Goal: Task Accomplishment & Management: Manage account settings

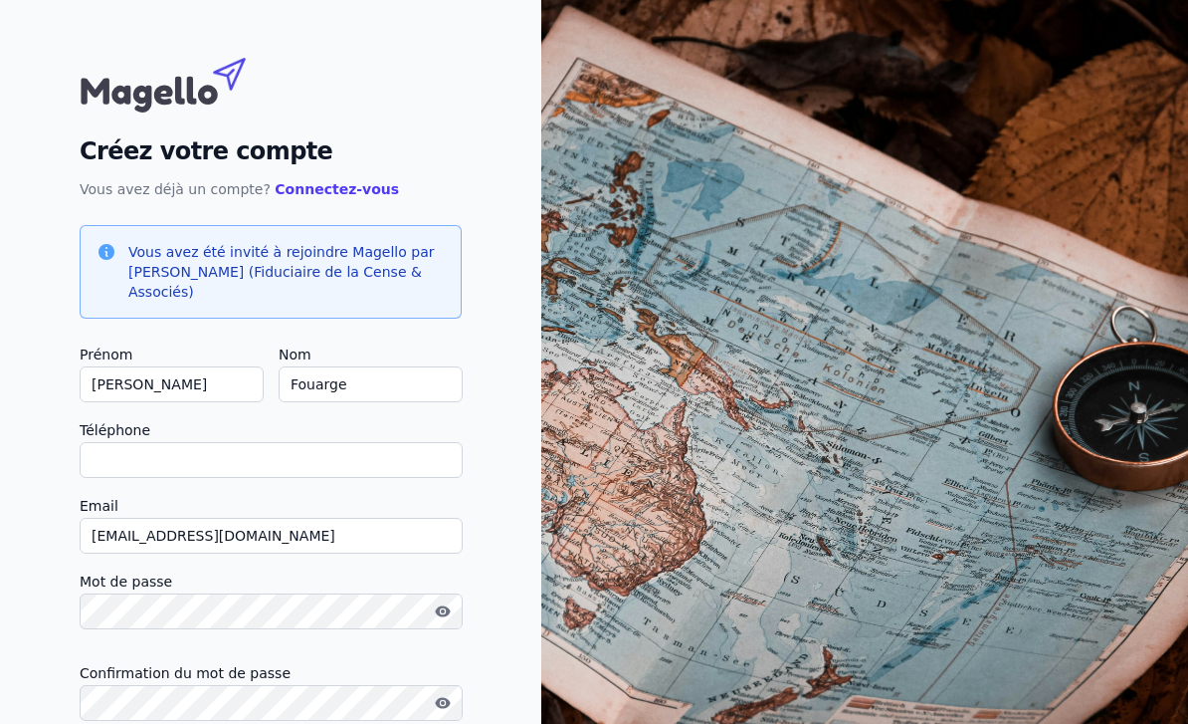
click at [338, 475] on input "Téléphone" at bounding box center [271, 460] width 383 height 36
click at [379, 454] on input "Téléphone" at bounding box center [271, 460] width 383 height 36
type input "0"
checkbox input "false"
type input "0474982356"
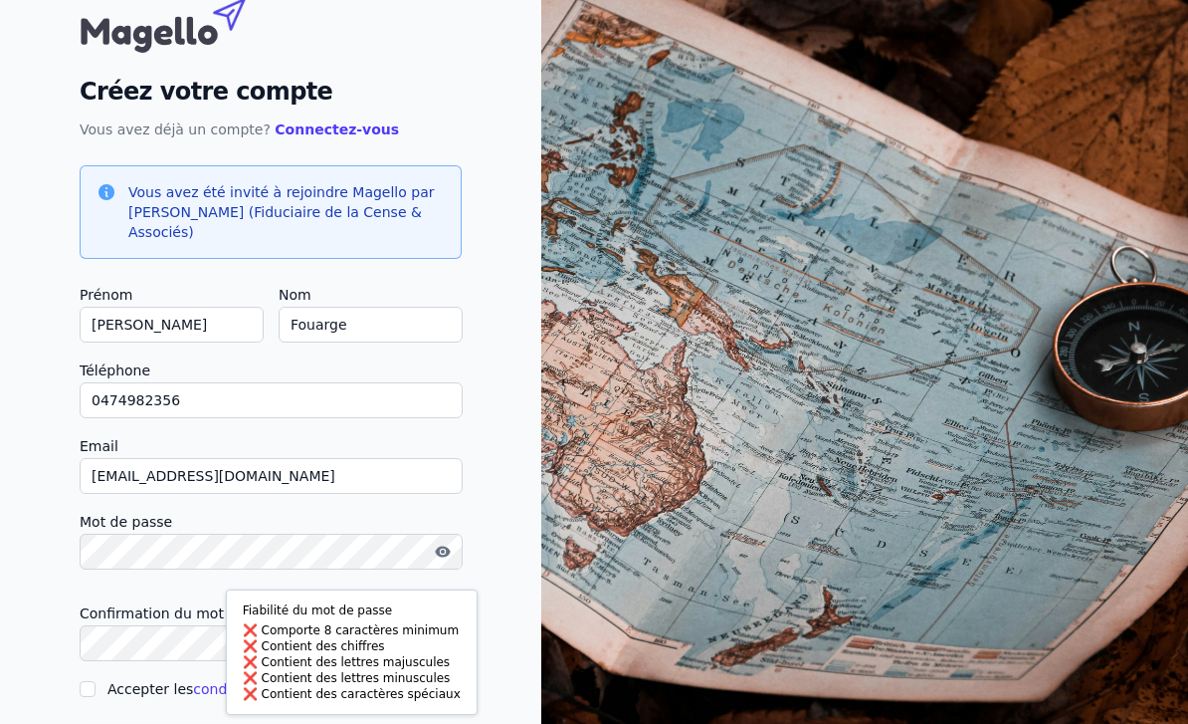
scroll to position [85, 0]
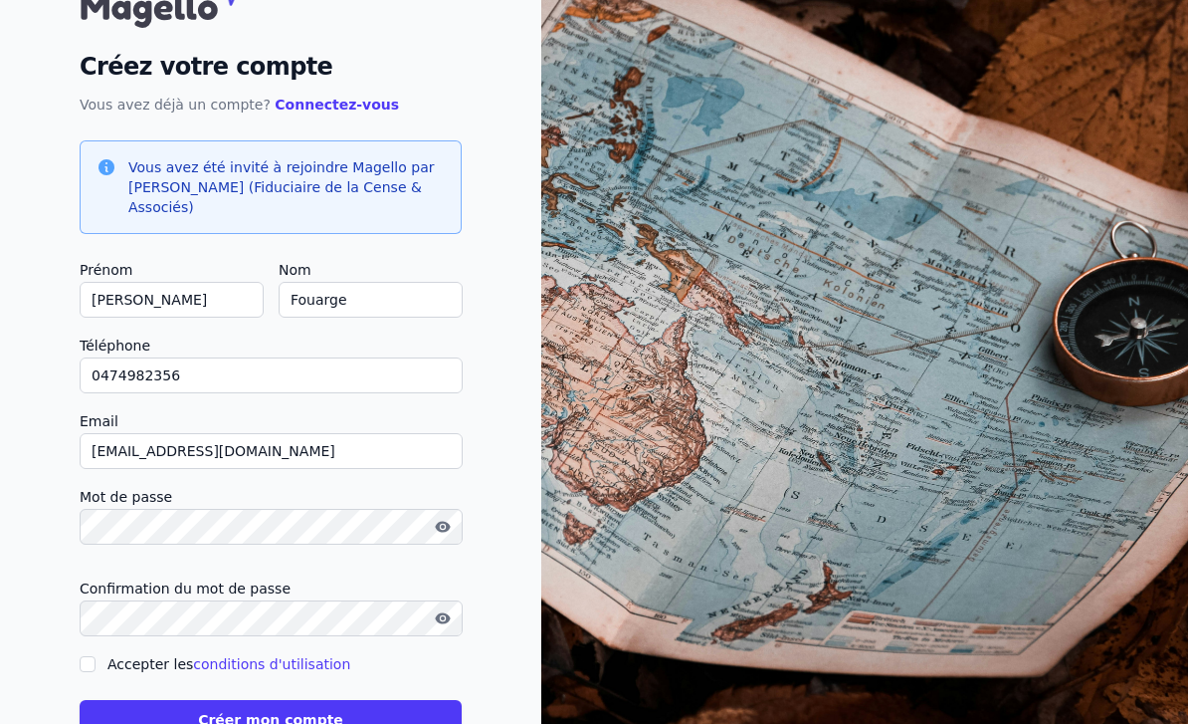
click at [90, 671] on input "Accepter les conditions d'utilisation" at bounding box center [88, 664] width 16 height 16
checkbox input "true"
click at [232, 723] on button "Créer mon compte" at bounding box center [271, 720] width 382 height 40
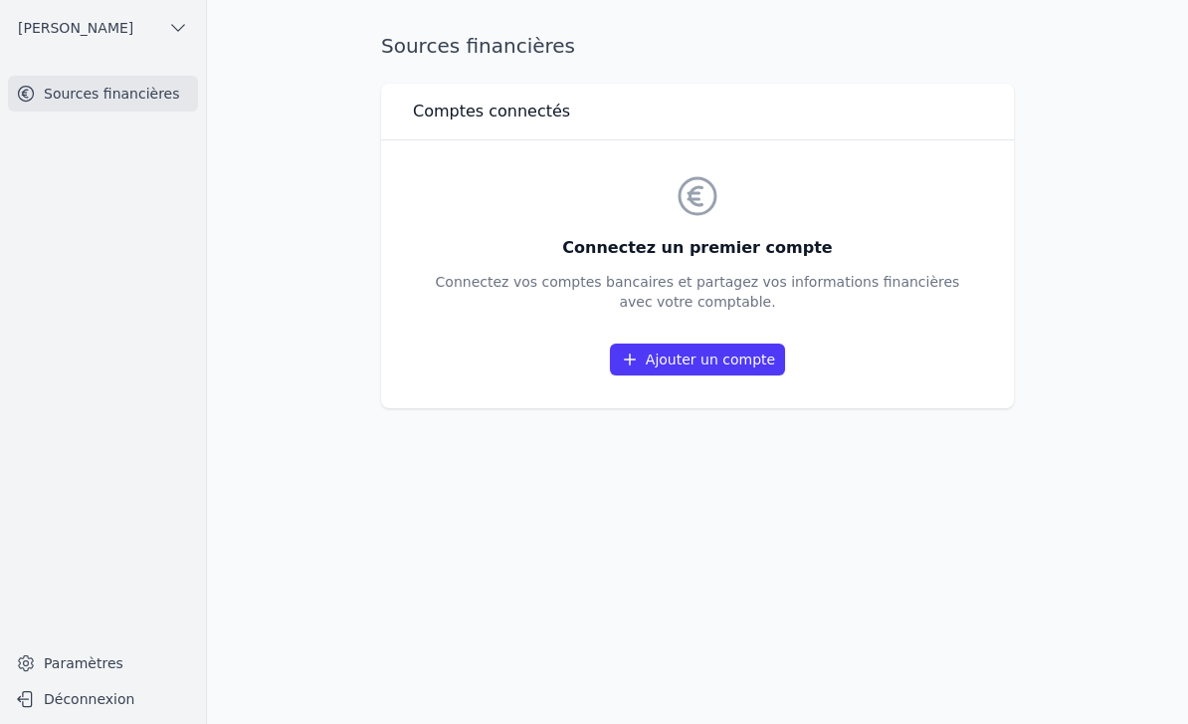
click at [690, 353] on link "Ajouter un compte" at bounding box center [697, 359] width 175 height 32
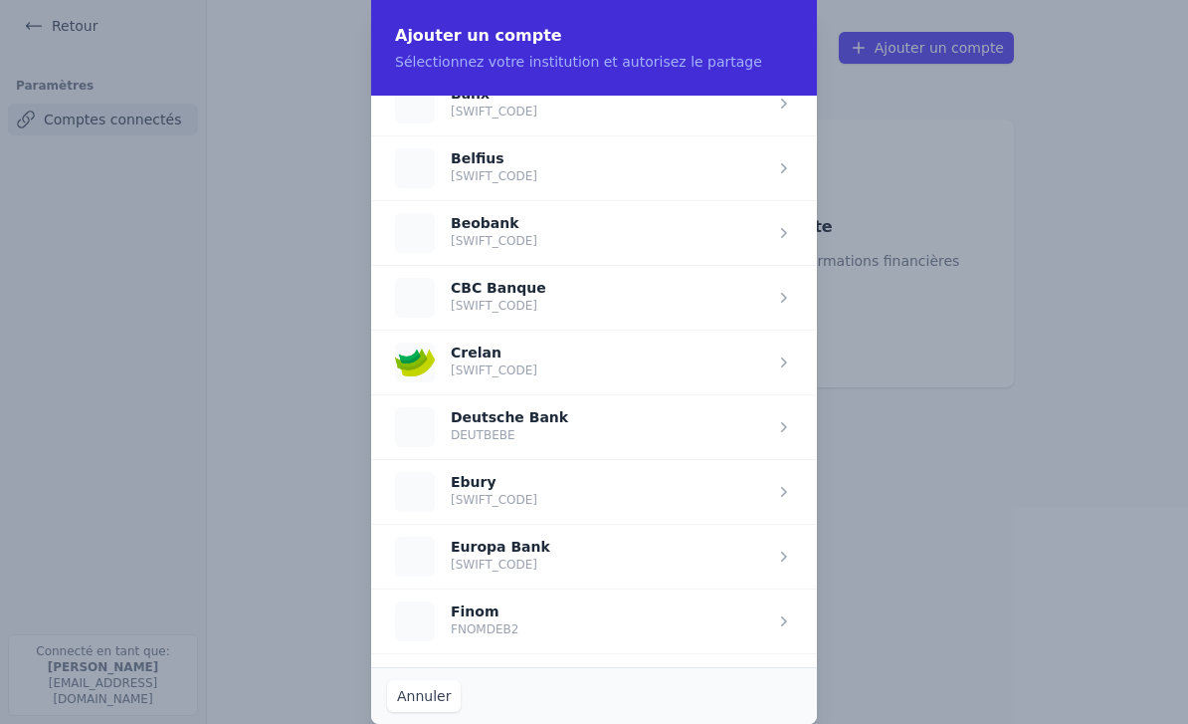
scroll to position [747, 0]
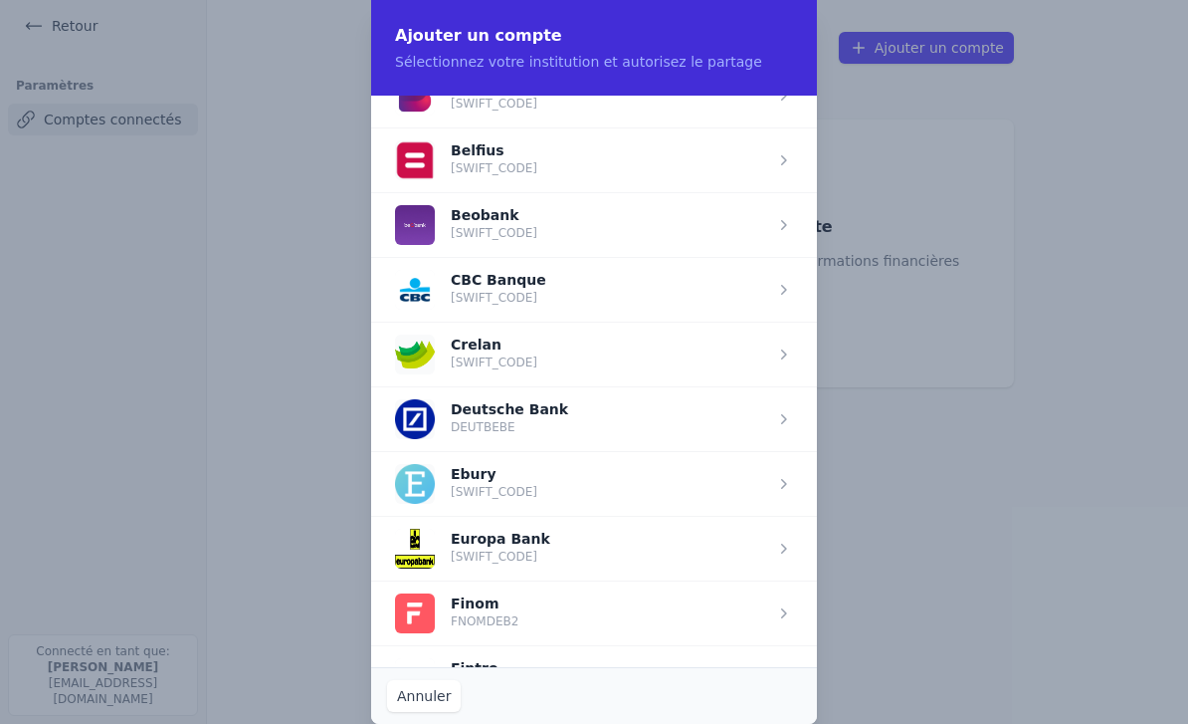
click at [608, 353] on span "button" at bounding box center [594, 353] width 446 height 65
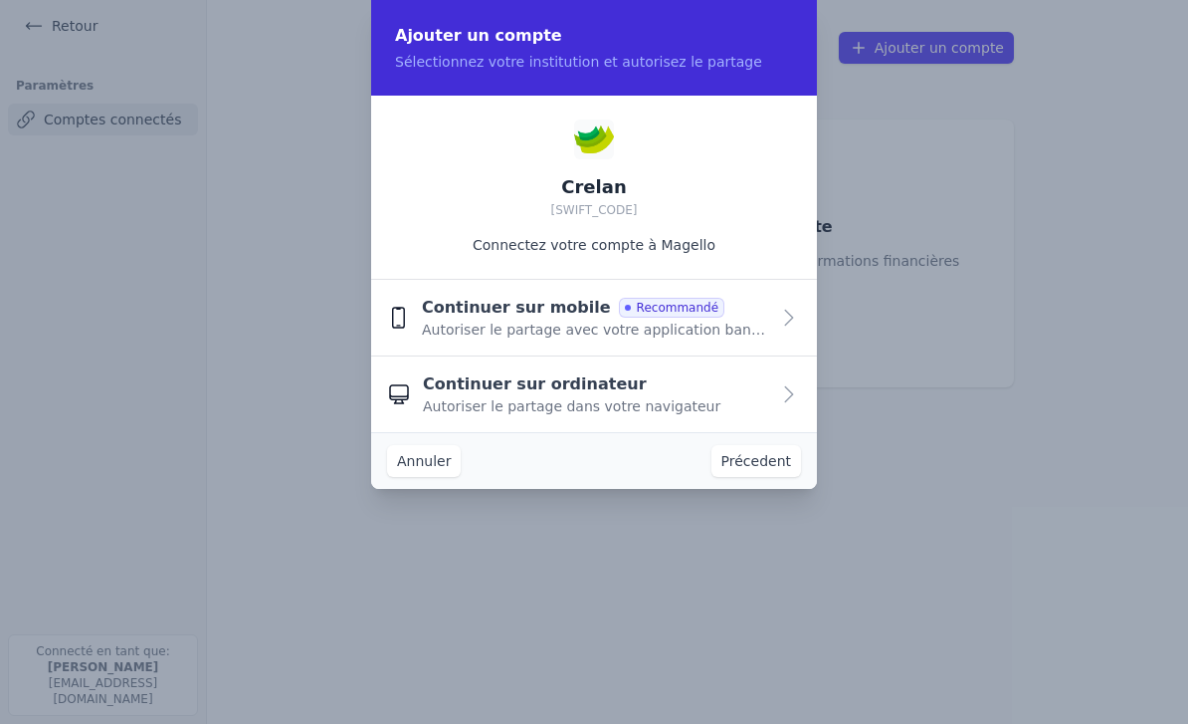
click at [757, 330] on span "Autoriser le partage avec votre application bancaire" at bounding box center [595, 329] width 347 height 20
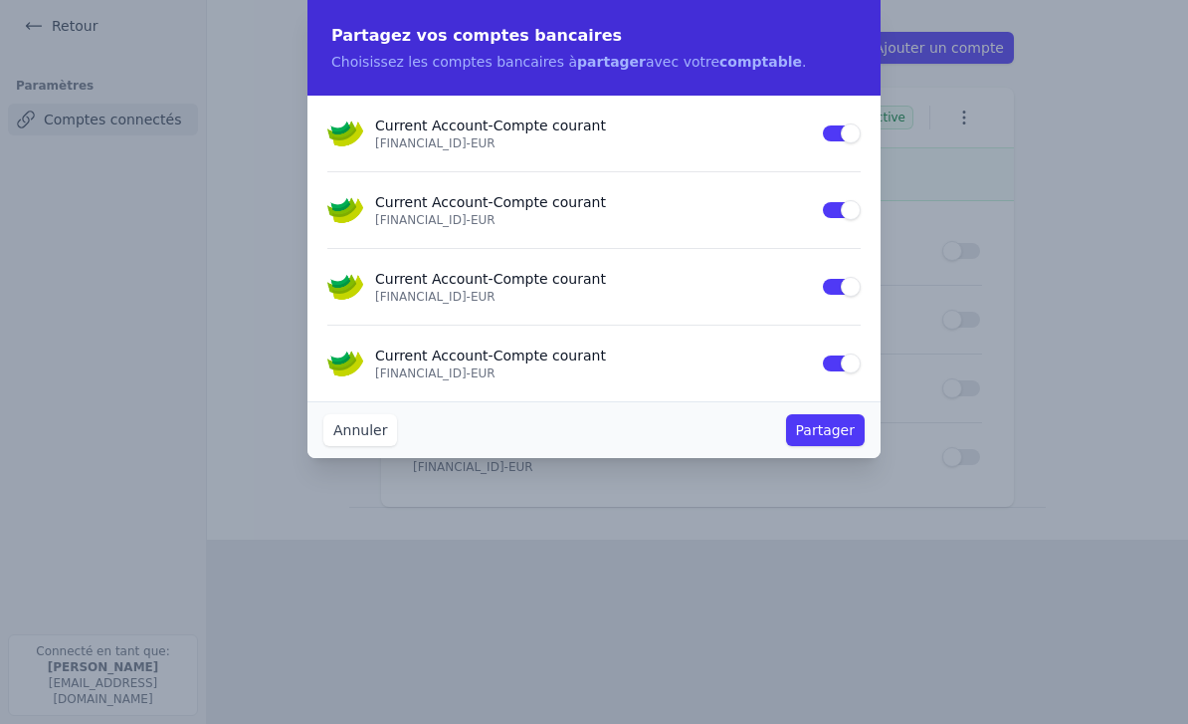
click at [838, 142] on button "Use setting" at bounding box center [841, 133] width 40 height 20
click at [854, 141] on button "Use setting" at bounding box center [841, 133] width 40 height 20
click at [843, 208] on button "Use setting" at bounding box center [841, 210] width 40 height 20
click at [843, 286] on button "Use setting" at bounding box center [841, 287] width 40 height 20
click at [834, 362] on button "Use setting" at bounding box center [841, 363] width 40 height 20
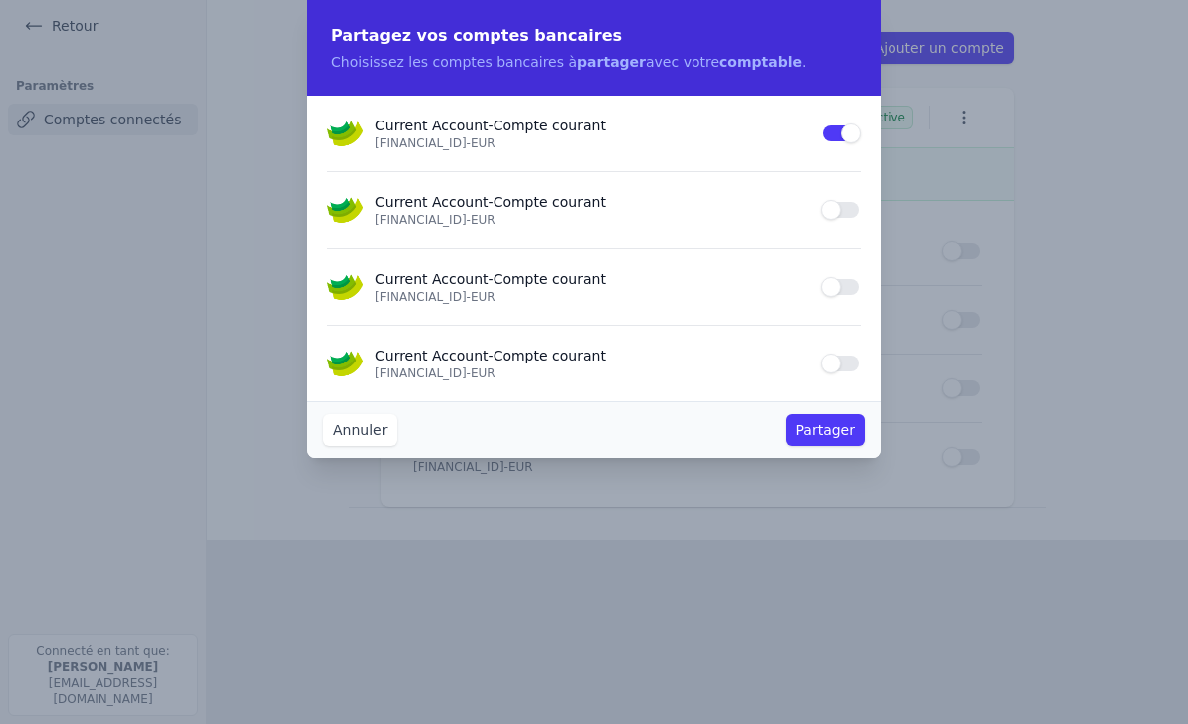
click at [822, 437] on button "Partager" at bounding box center [825, 430] width 79 height 32
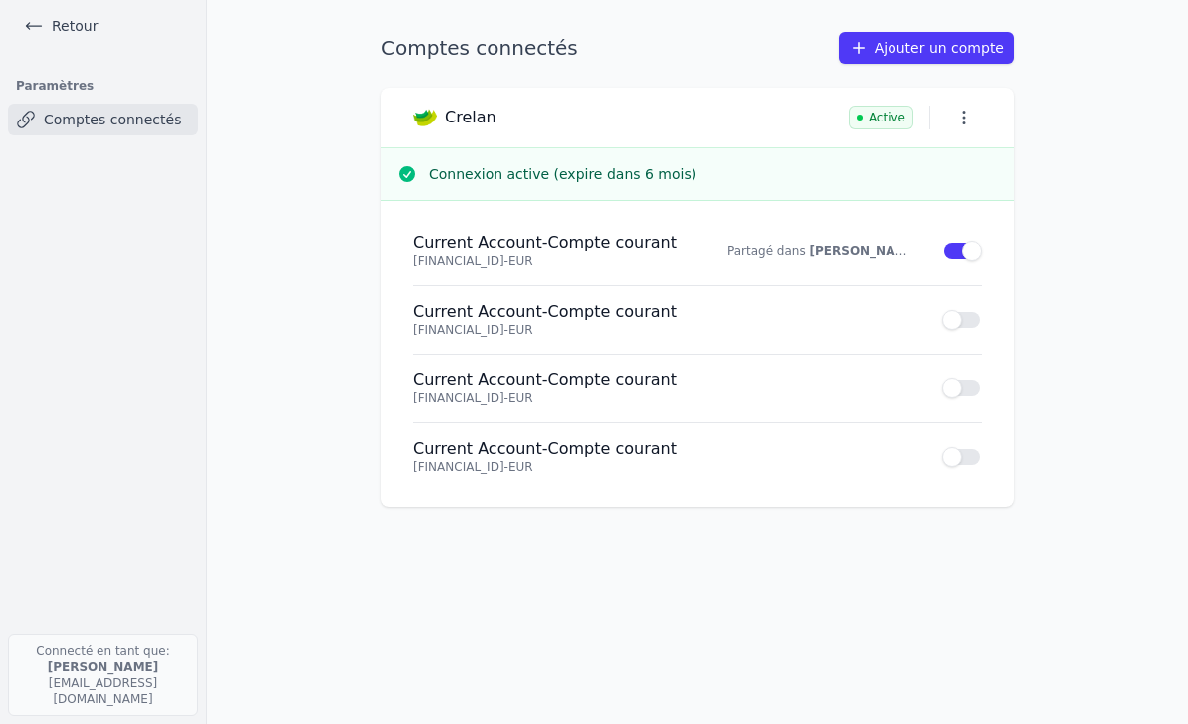
click at [35, 39] on link "Retour" at bounding box center [61, 26] width 90 height 28
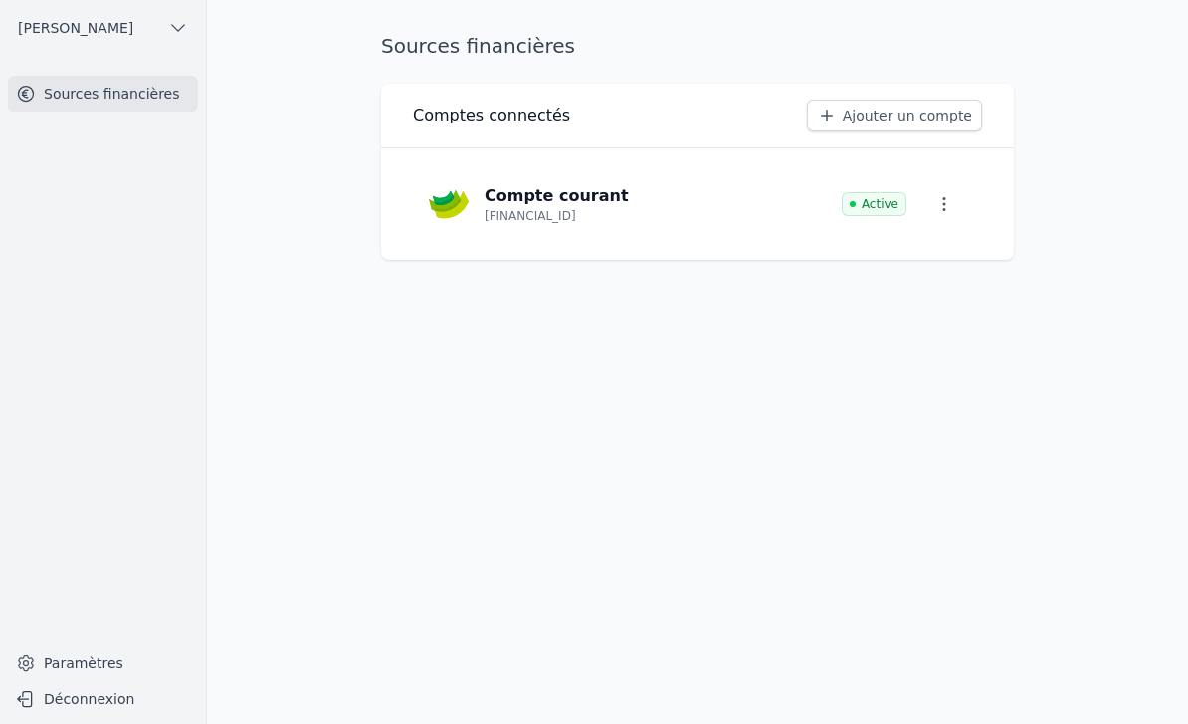
click at [79, 714] on button "Déconnexion" at bounding box center [103, 699] width 190 height 32
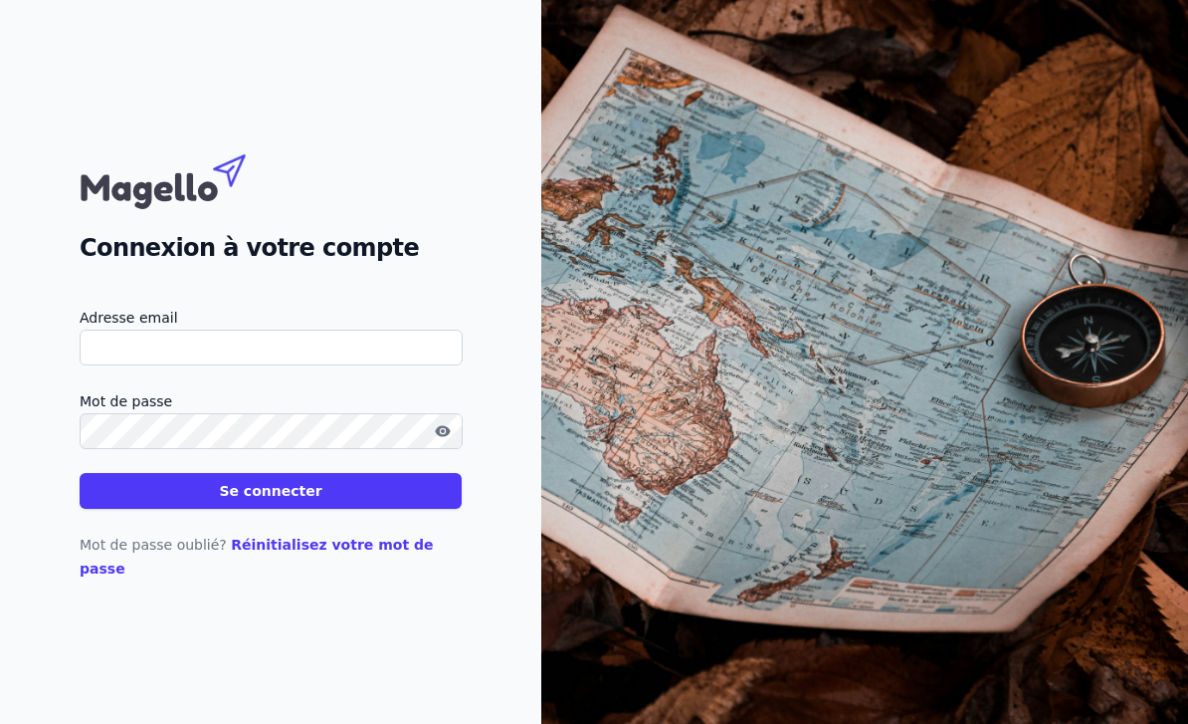
scroll to position [208, 0]
